Goal: Task Accomplishment & Management: Complete application form

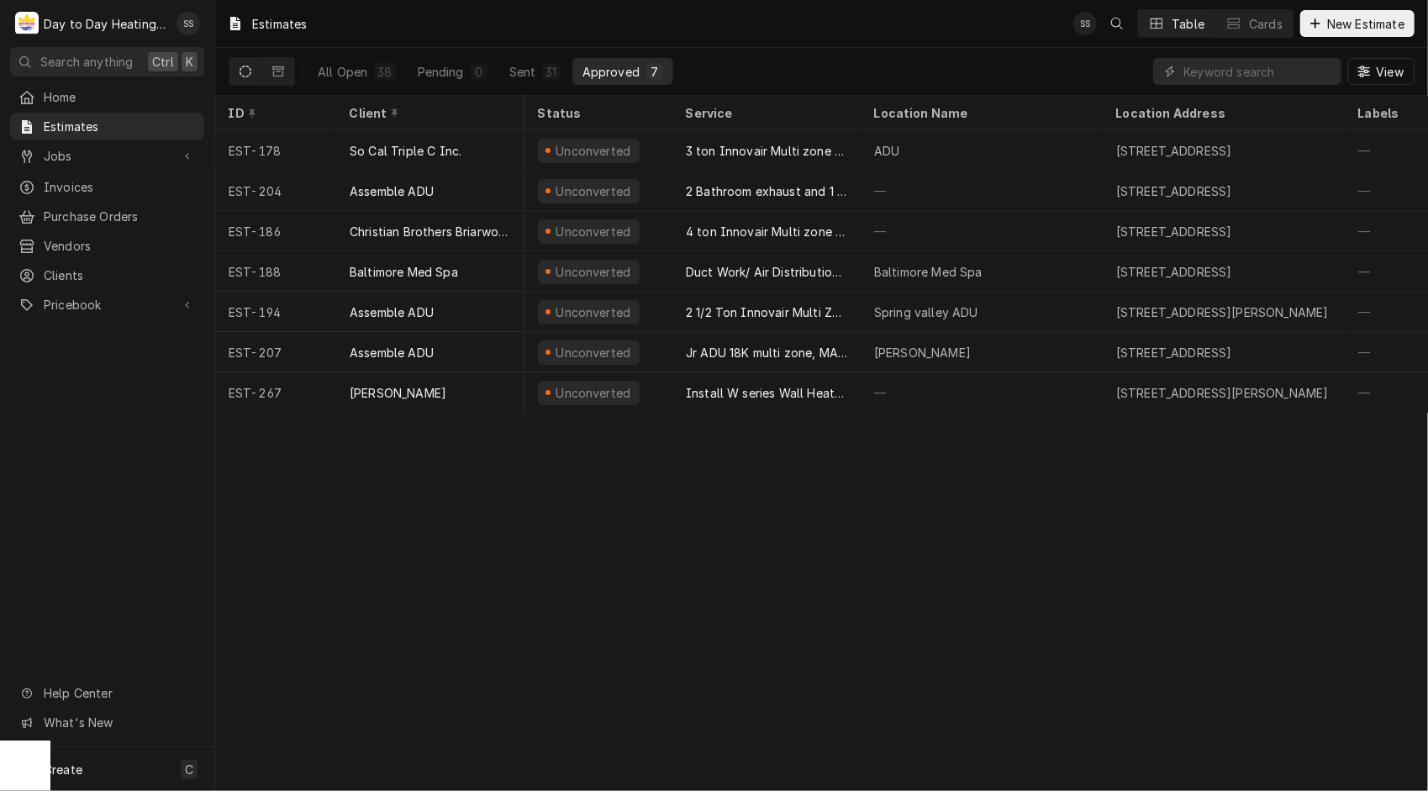
scroll to position [0, 857]
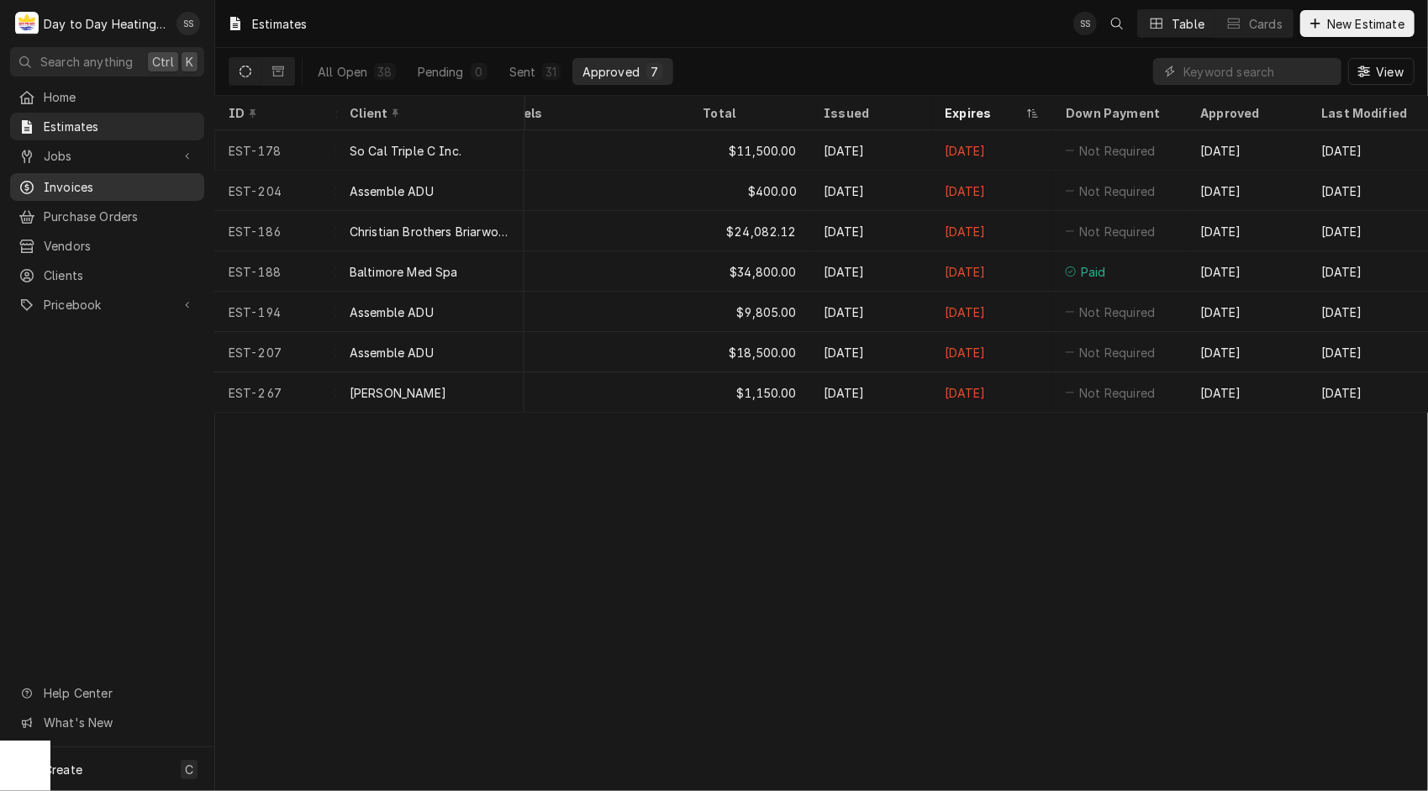
click at [79, 182] on span "Invoices" at bounding box center [120, 187] width 152 height 18
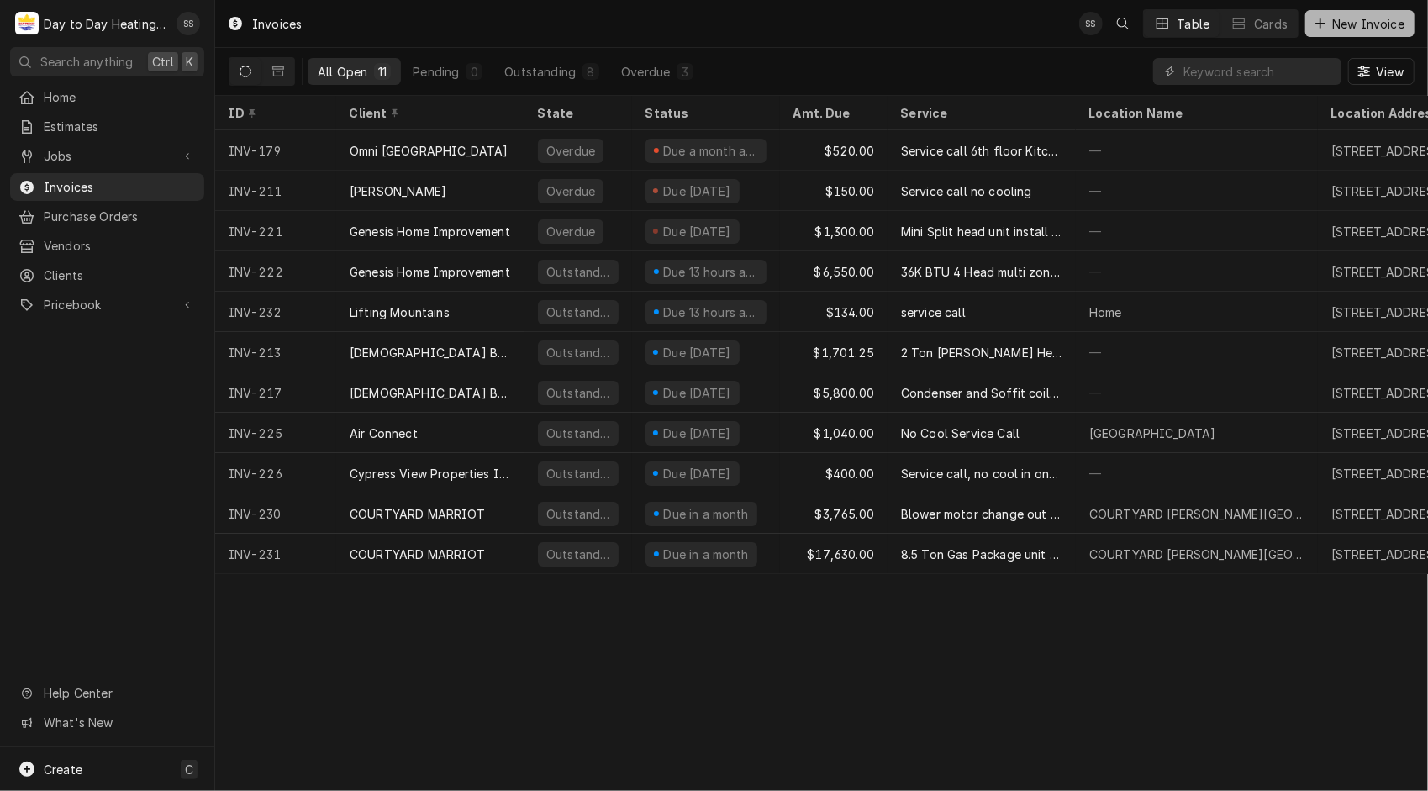
click at [1364, 20] on span "New Invoice" at bounding box center [1368, 24] width 79 height 18
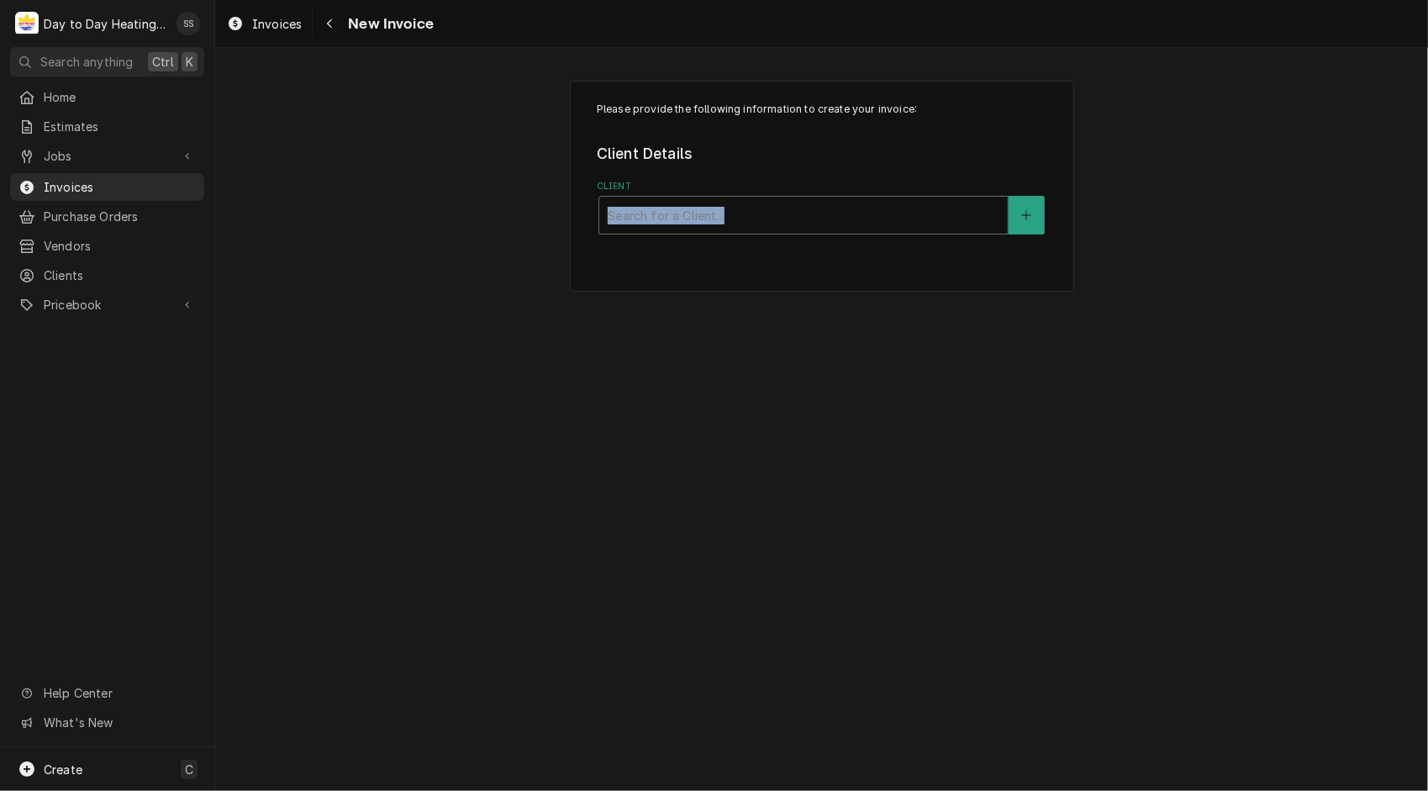
drag, startPoint x: 974, startPoint y: 178, endPoint x: 972, endPoint y: 225, distance: 47.1
click at [972, 225] on div "Client Search for a Client..." at bounding box center [822, 207] width 450 height 55
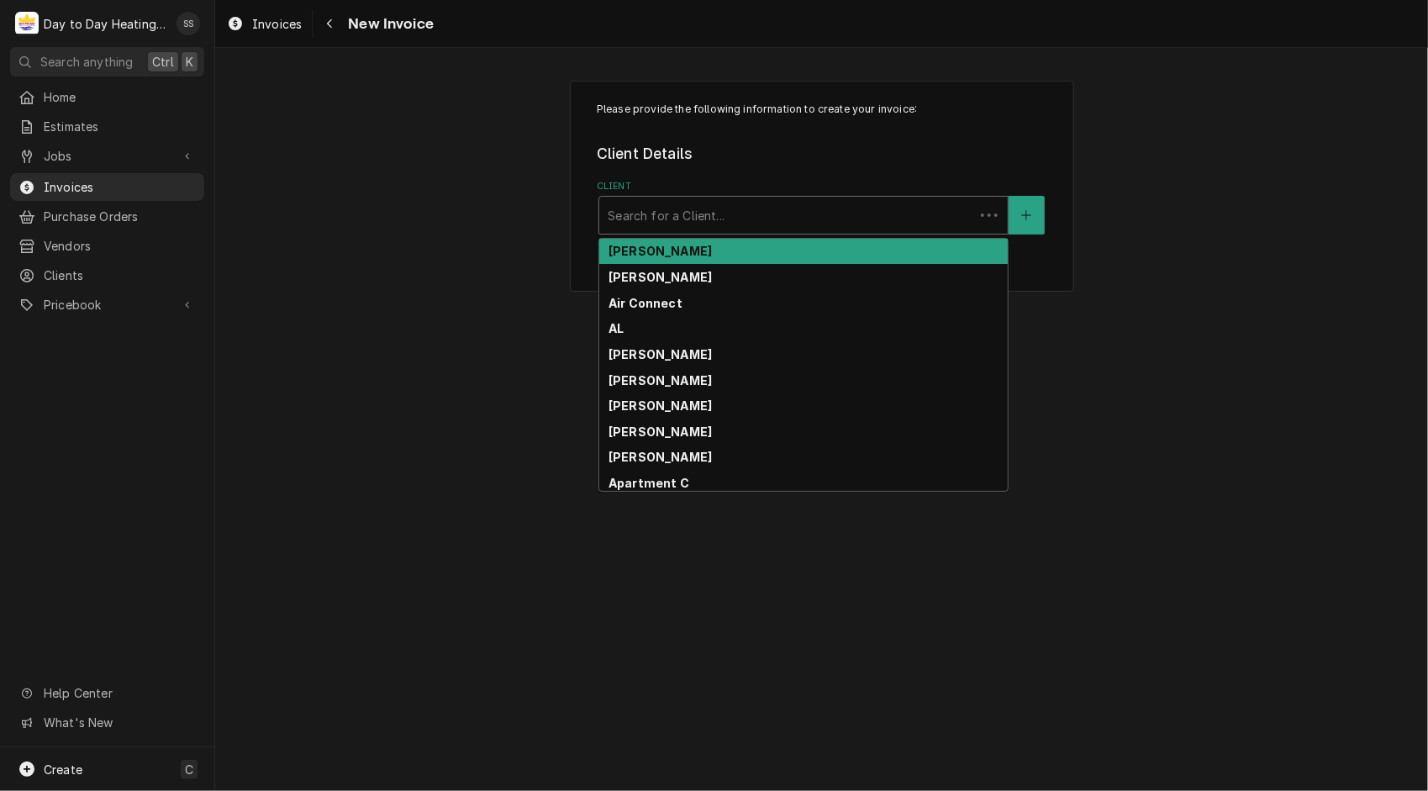
click at [966, 225] on div "Client" at bounding box center [787, 215] width 358 height 30
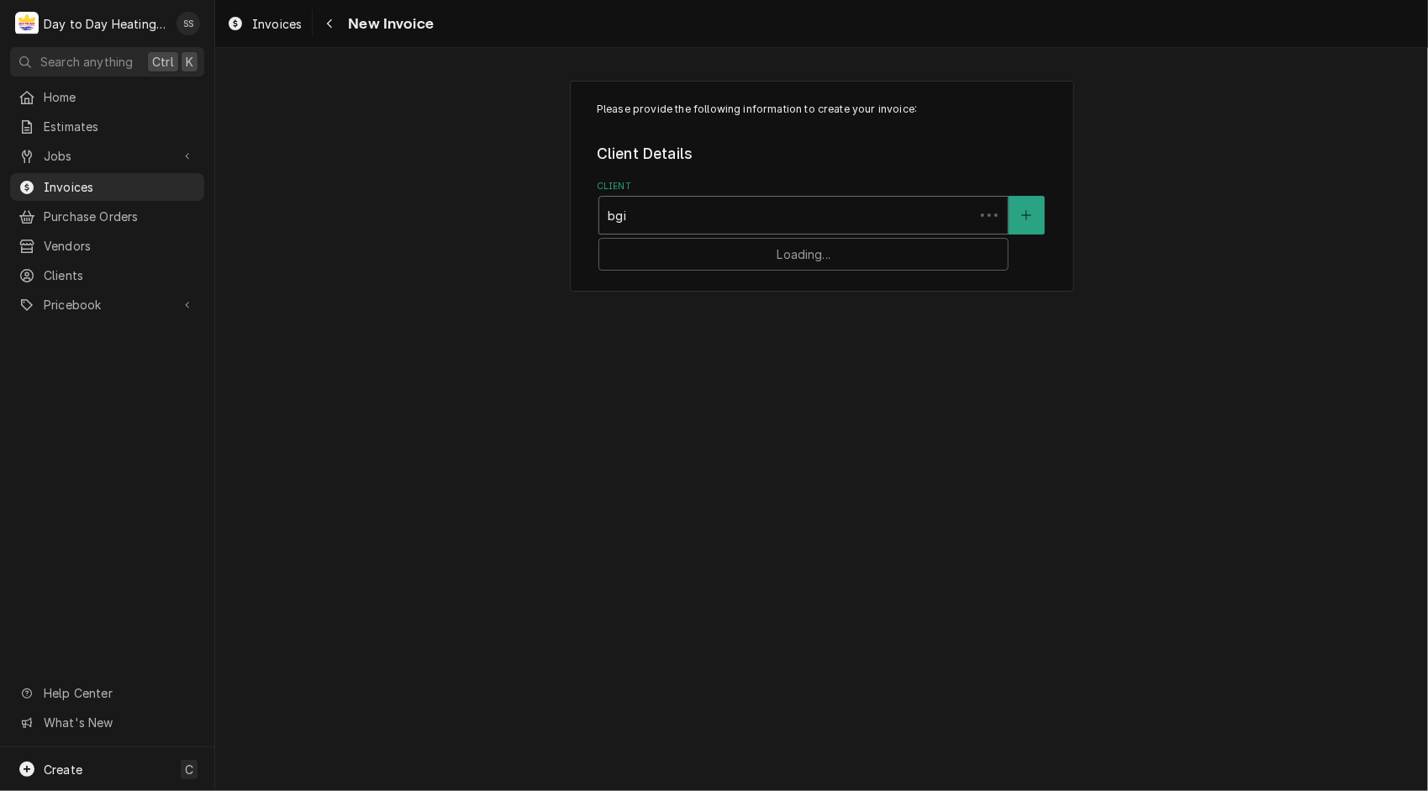
type input "bgis"
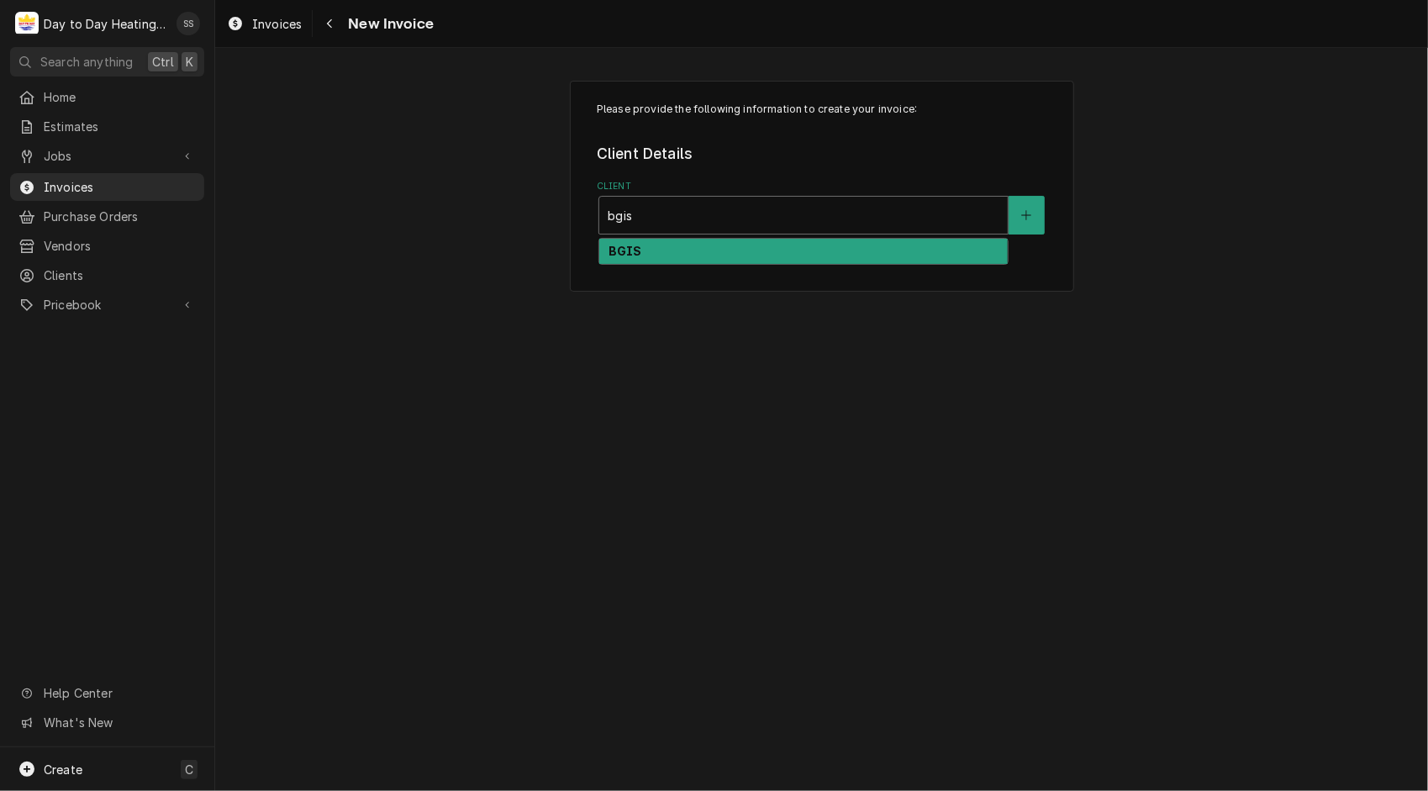
click at [952, 249] on div "BGIS" at bounding box center [803, 252] width 409 height 26
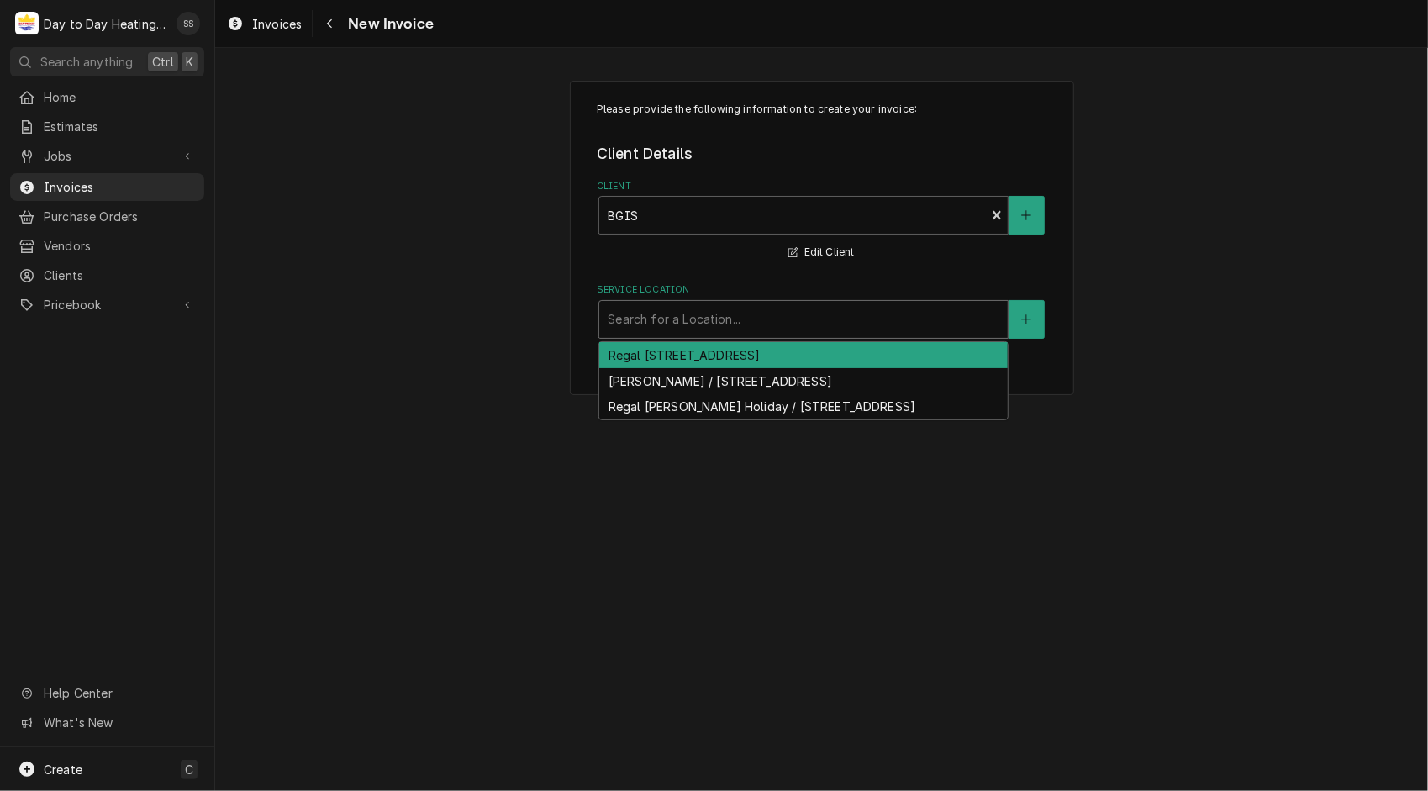
click at [894, 335] on div "Search for a Location..." at bounding box center [803, 319] width 409 height 37
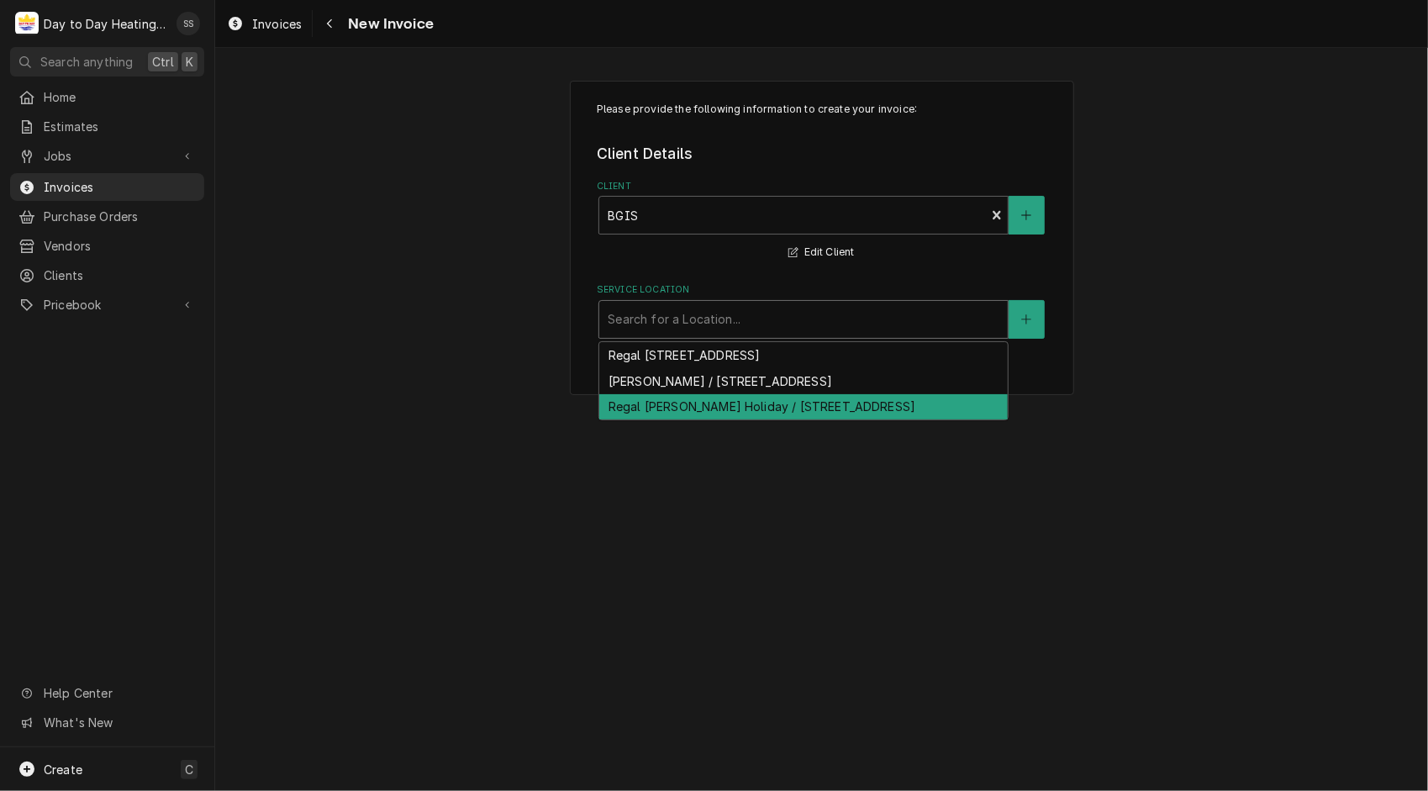
click at [820, 404] on div "Regal Davis Holiday / 101 F St, Davis, CA 95616" at bounding box center [803, 407] width 409 height 26
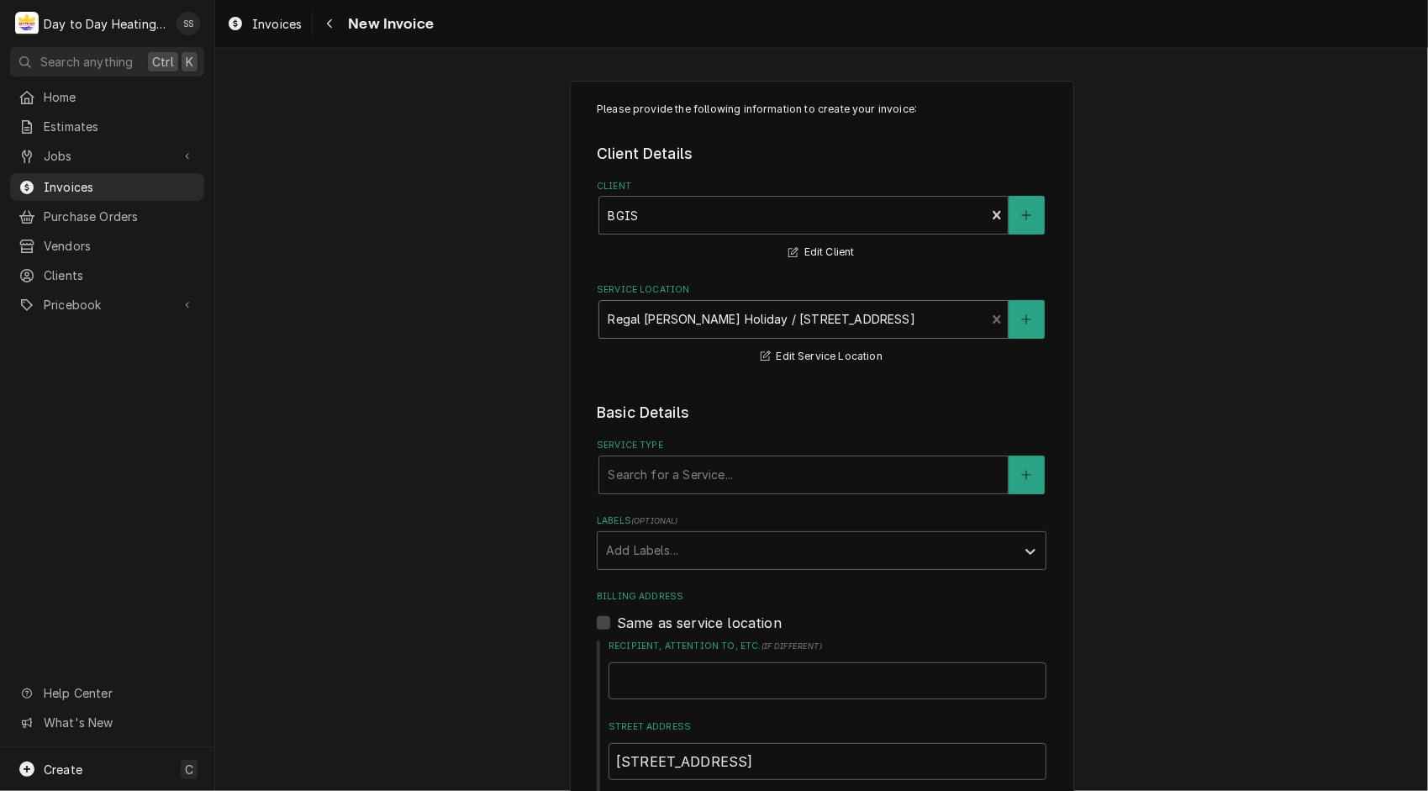
click at [820, 404] on legend "Basic Details" at bounding box center [822, 413] width 450 height 22
